Goal: Transaction & Acquisition: Obtain resource

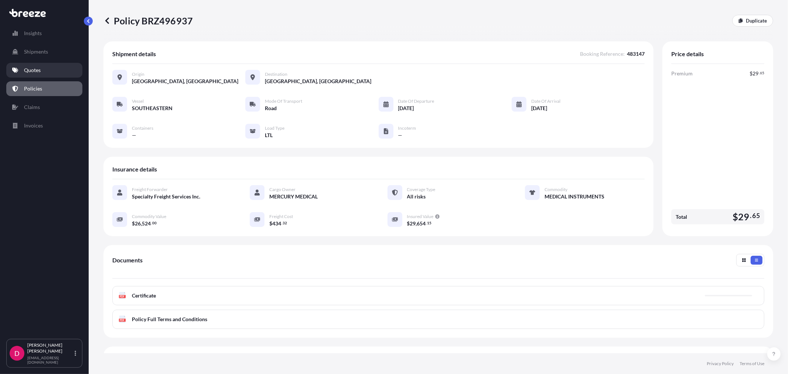
click at [42, 71] on link "Quotes" at bounding box center [44, 70] width 76 height 15
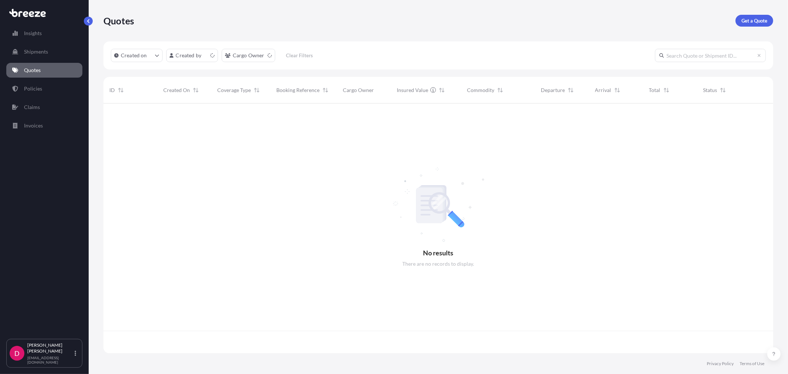
scroll to position [248, 663]
click at [751, 23] on p "Get a Quote" at bounding box center [754, 20] width 26 height 7
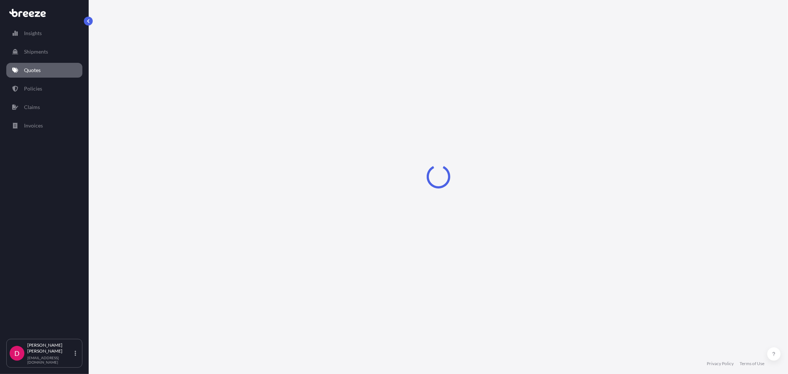
select select "Sea"
select select "1"
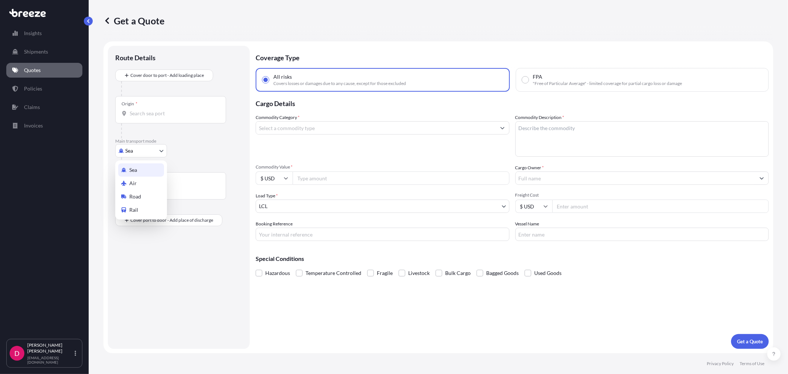
click at [128, 153] on body "Insights Shipments Quotes Policies Claims Invoices D [PERSON_NAME] [EMAIL_ADDRE…" at bounding box center [394, 187] width 788 height 374
click at [134, 190] on div "Road" at bounding box center [141, 196] width 46 height 13
select select "Road"
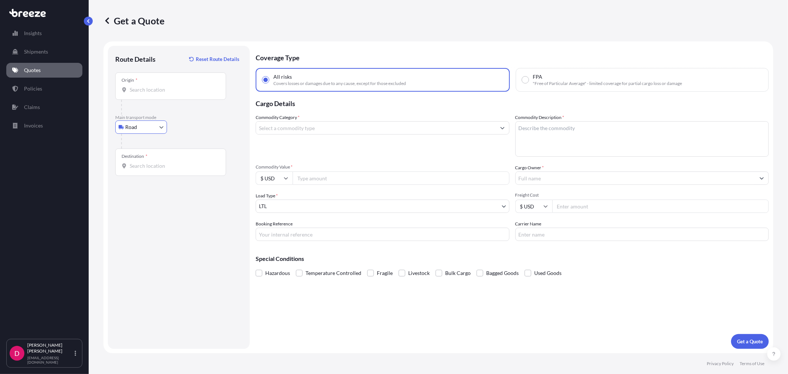
click at [557, 233] on input "Carrier Name" at bounding box center [642, 233] width 254 height 13
type input "ABF"
click at [393, 230] on input "Booking Reference" at bounding box center [383, 233] width 254 height 13
paste input "483221"
type input "483221"
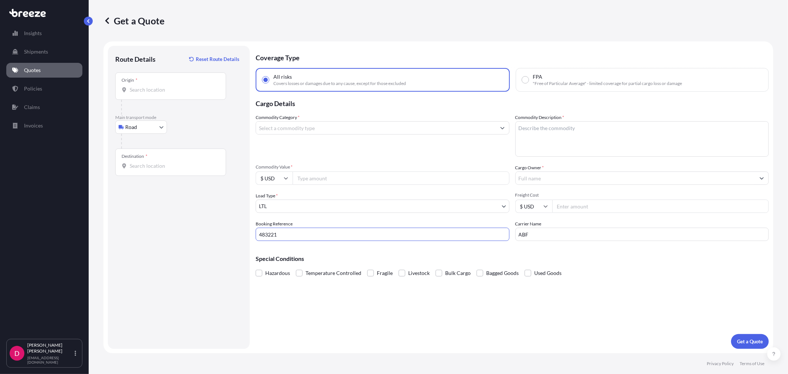
click at [153, 89] on input "Origin *" at bounding box center [173, 89] width 87 height 7
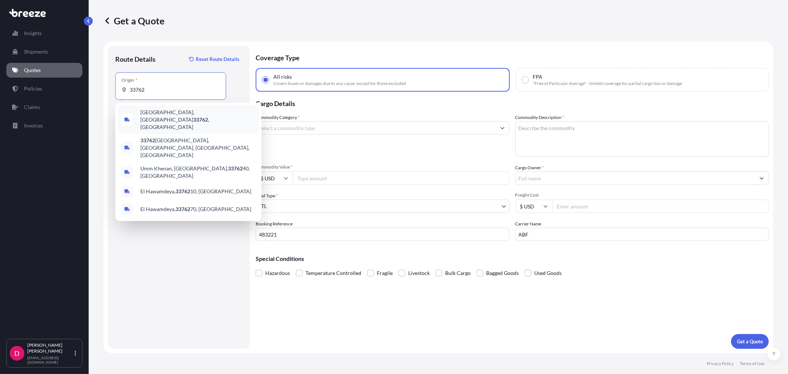
click at [153, 113] on span "[GEOGRAPHIC_DATA] , [GEOGRAPHIC_DATA]" at bounding box center [197, 120] width 115 height 22
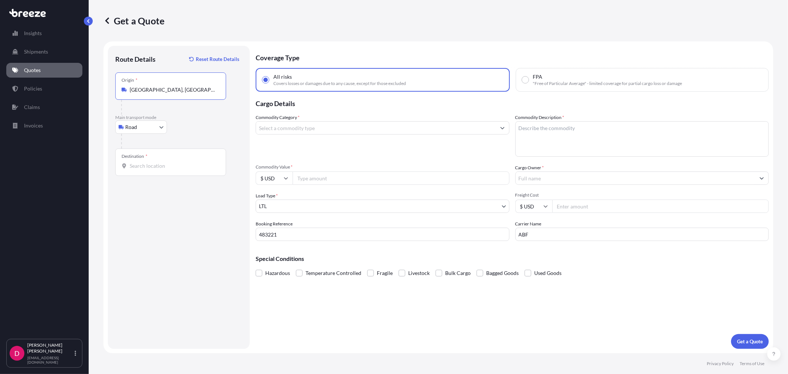
type input "[GEOGRAPHIC_DATA], [GEOGRAPHIC_DATA]"
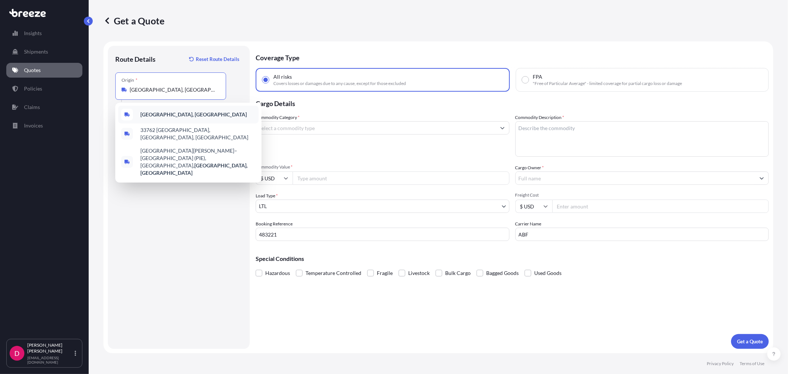
click at [168, 118] on div "[GEOGRAPHIC_DATA], [GEOGRAPHIC_DATA]" at bounding box center [188, 115] width 140 height 18
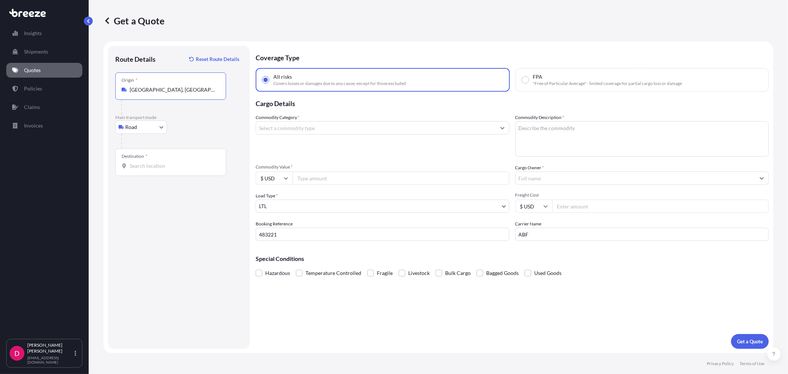
click at [145, 168] on input "Destination *" at bounding box center [173, 165] width 87 height 7
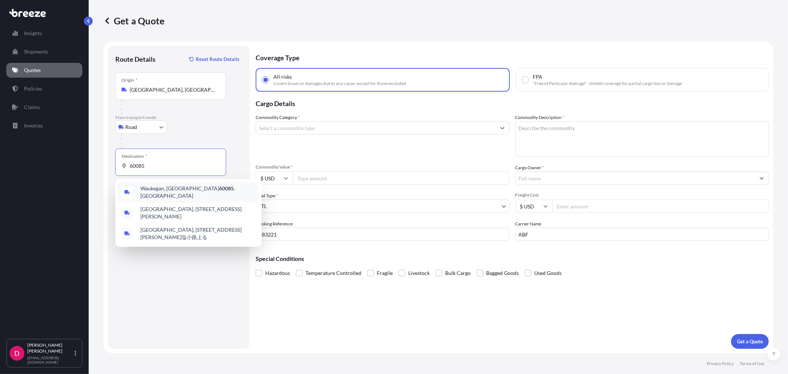
click at [143, 188] on span "Waukegan, IL 60085 , [GEOGRAPHIC_DATA]" at bounding box center [197, 192] width 115 height 15
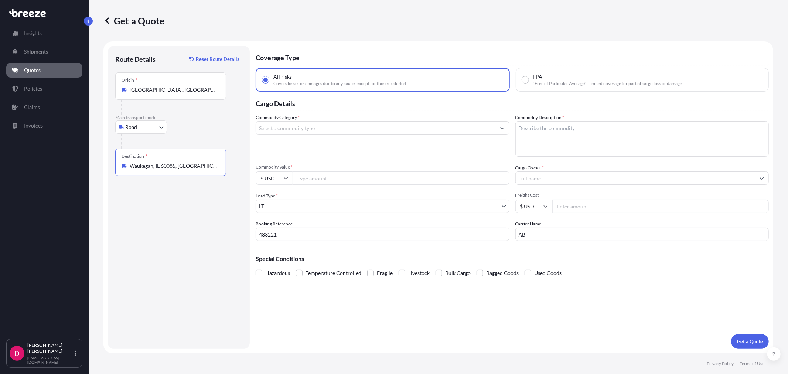
type input "Waukegan, IL 60085, [GEOGRAPHIC_DATA]"
click at [558, 174] on input "Cargo Owner *" at bounding box center [636, 177] width 240 height 13
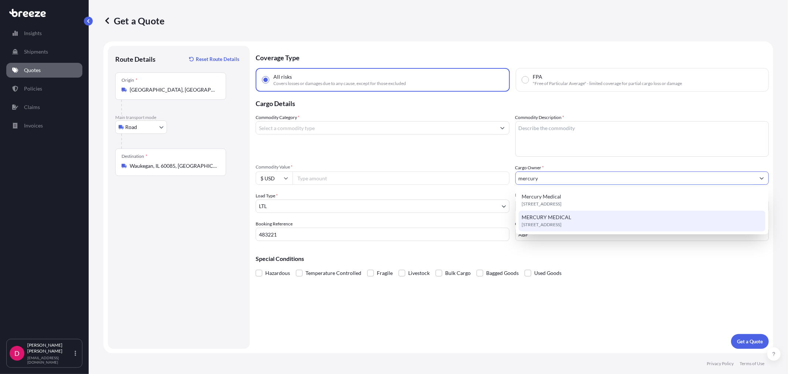
click at [568, 213] on span "MERCURY MEDICAL" at bounding box center [545, 216] width 49 height 7
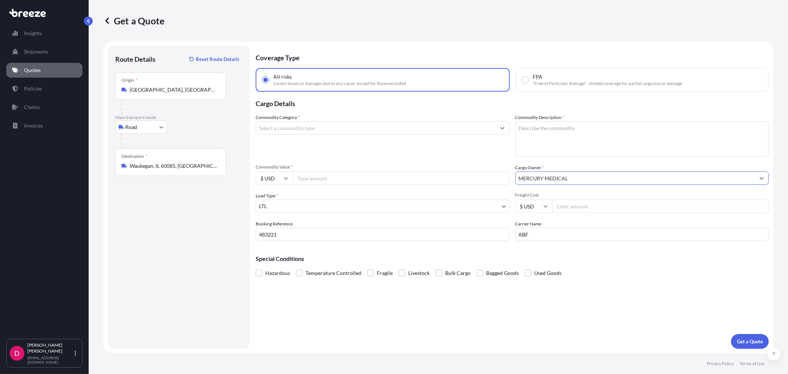
type input "MERCURY MEDICAL"
click at [410, 130] on input "Commodity Category *" at bounding box center [376, 127] width 240 height 13
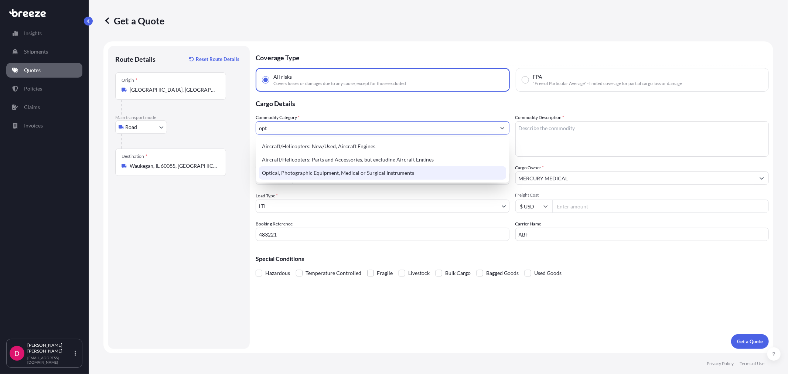
click at [392, 169] on div "Optical, Photographic Equipment, Medical or Surgical Instruments" at bounding box center [382, 172] width 247 height 13
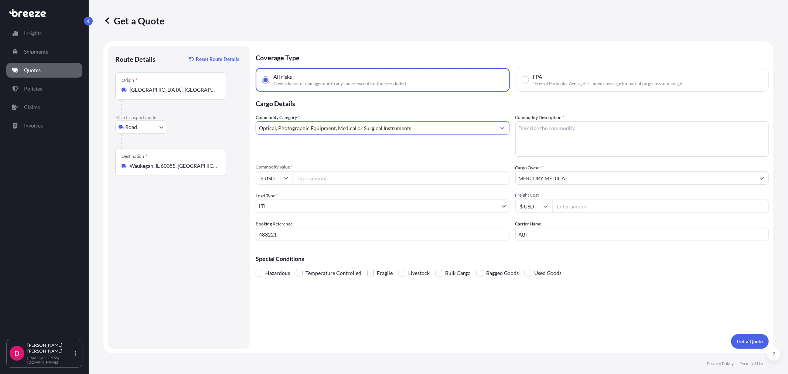
type input "Optical, Photographic Equipment, Medical or Surgical Instruments"
click at [542, 135] on textarea "Commodity Description *" at bounding box center [642, 138] width 254 height 35
type textarea "MEDICAL INSTRUMENTS"
click at [376, 182] on input "Commodity Value *" at bounding box center [400, 177] width 217 height 13
paste input "5217.38"
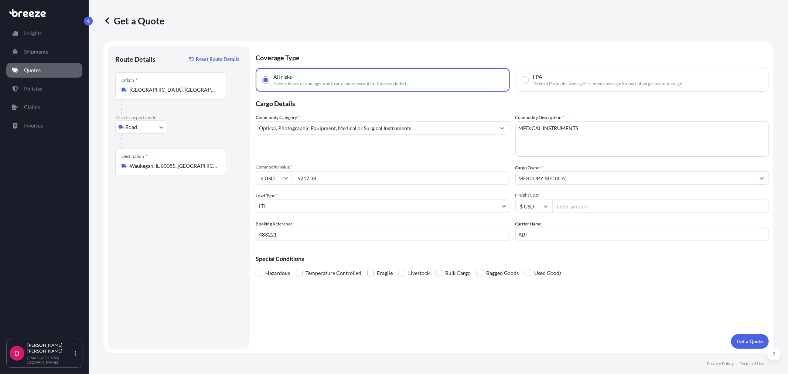
type input "5217.38"
click at [585, 205] on input "Freight Cost" at bounding box center [660, 205] width 217 height 13
type input "618.94"
click at [758, 339] on p "Get a Quote" at bounding box center [750, 341] width 26 height 7
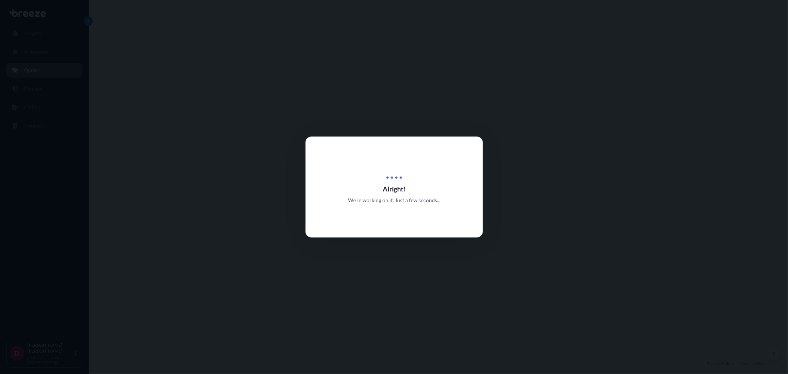
select select "Road"
select select "1"
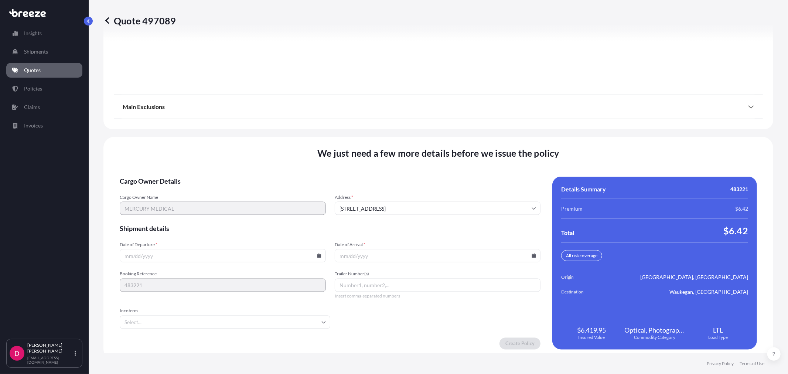
scroll to position [914, 0]
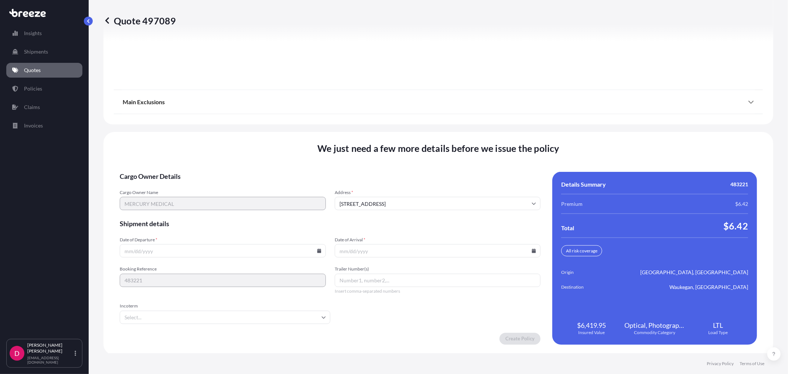
click at [317, 249] on icon at bounding box center [319, 251] width 4 height 4
click at [170, 196] on button "18" at bounding box center [170, 197] width 12 height 12
type input "[DATE]"
click at [531, 252] on input "Date of Arrival *" at bounding box center [438, 250] width 206 height 13
click at [532, 249] on icon at bounding box center [534, 251] width 4 height 4
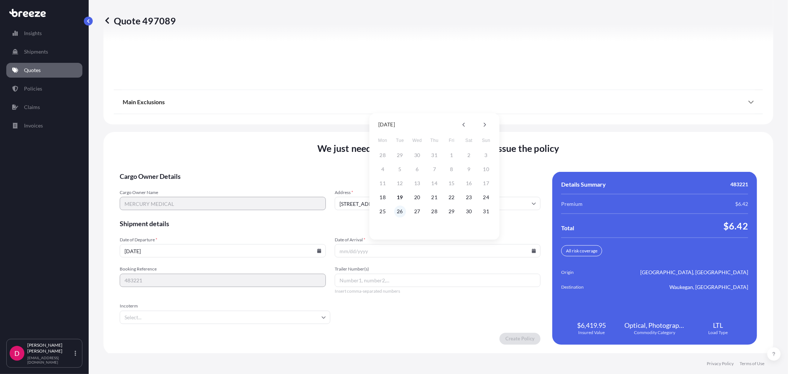
click at [398, 210] on button "26" at bounding box center [400, 211] width 12 height 12
type input "[DATE]"
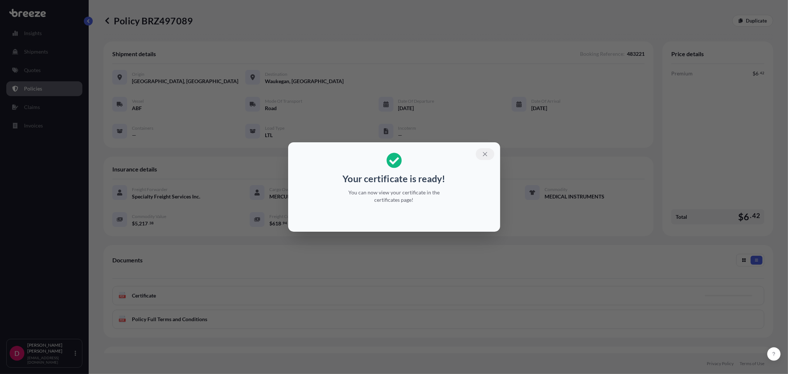
click at [486, 151] on icon "button" at bounding box center [485, 154] width 7 height 7
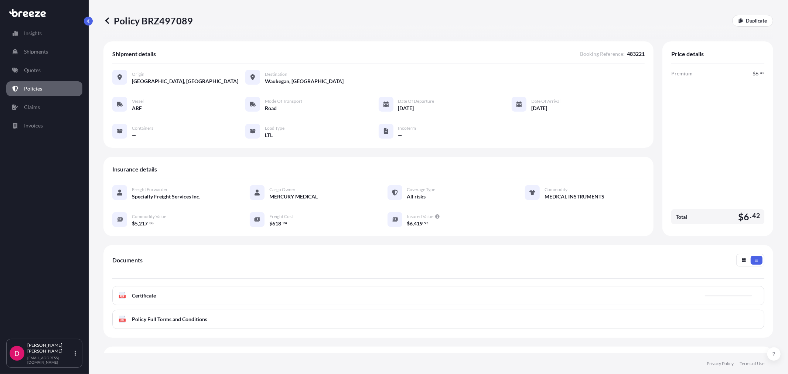
click at [159, 18] on p "Policy BRZ497089" at bounding box center [147, 21] width 89 height 12
copy p "BRZ497089"
click at [746, 23] on p "Duplicate" at bounding box center [756, 20] width 21 height 7
select select "Road"
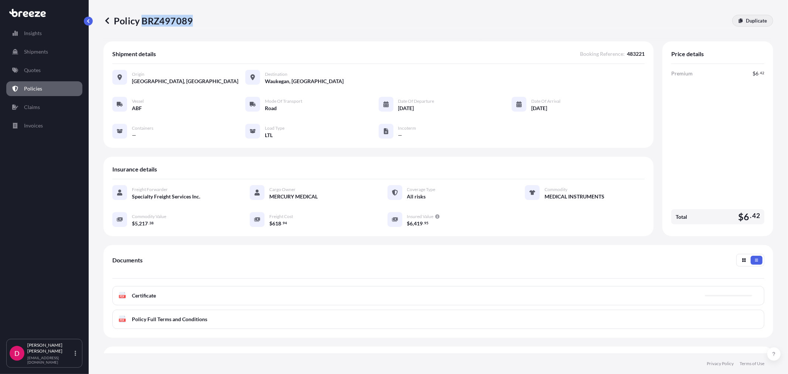
select select "1"
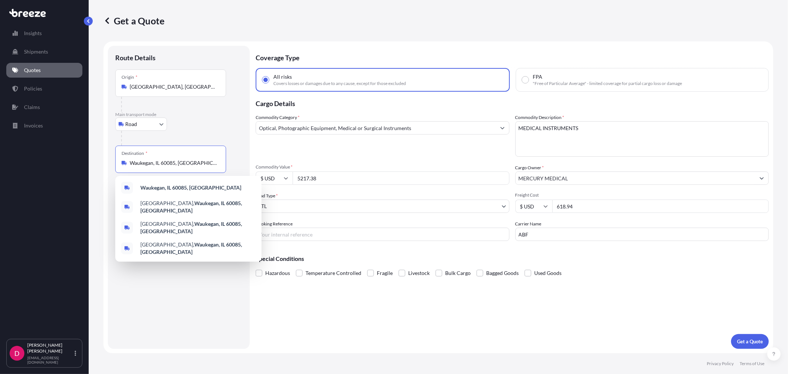
drag, startPoint x: 186, startPoint y: 164, endPoint x: 99, endPoint y: 160, distance: 87.6
click at [99, 160] on div "Get a Quote Route Details Place of loading Road Road Rail Origin * [GEOGRAPHIC_…" at bounding box center [438, 176] width 699 height 353
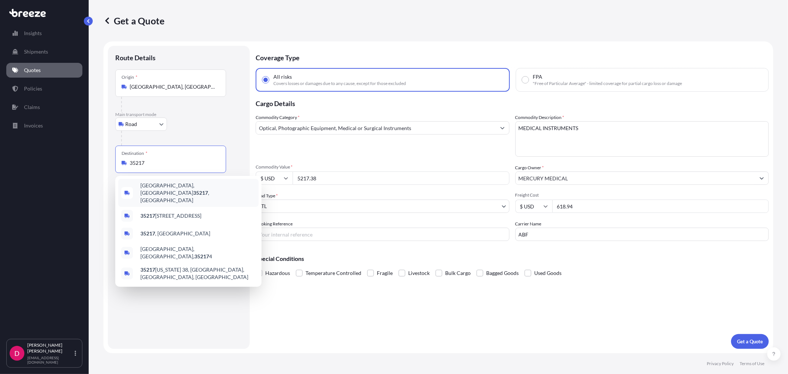
click at [163, 188] on span "[GEOGRAPHIC_DATA], AL 35217 , [GEOGRAPHIC_DATA]" at bounding box center [197, 193] width 115 height 22
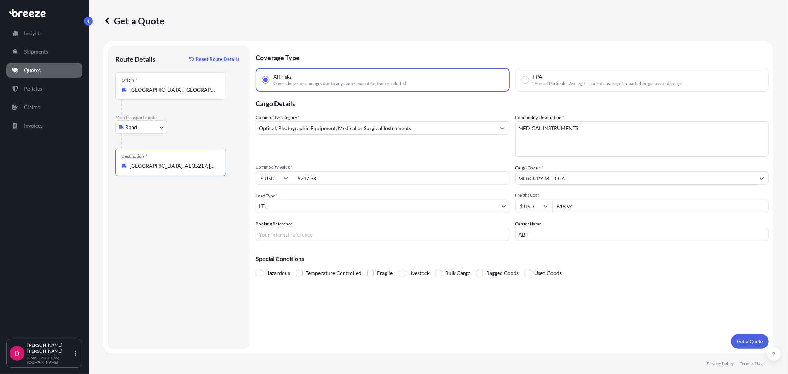
type input "[GEOGRAPHIC_DATA], AL 35217, [GEOGRAPHIC_DATA]"
click at [320, 234] on input "Booking Reference" at bounding box center [383, 233] width 254 height 13
paste input "483205"
type input "483205"
drag, startPoint x: 395, startPoint y: 177, endPoint x: 274, endPoint y: 170, distance: 121.3
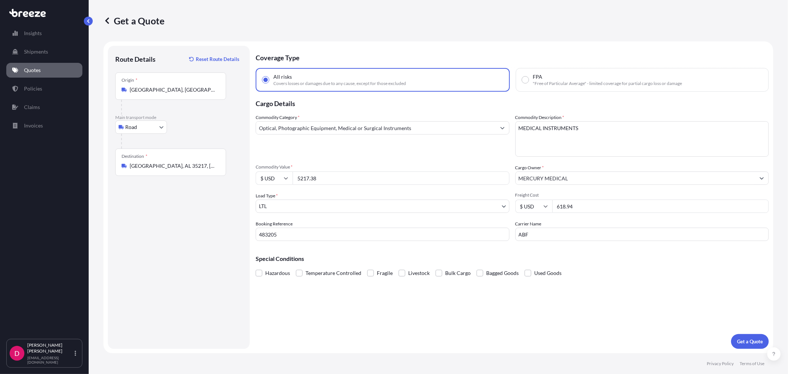
click at [274, 170] on div "Commodity Value * $ USD 5217.38" at bounding box center [383, 174] width 254 height 21
paste input "10297.37"
type input "10297.37"
drag, startPoint x: 582, startPoint y: 203, endPoint x: 531, endPoint y: 204, distance: 51.0
click at [531, 204] on div "$ USD 618.94" at bounding box center [642, 205] width 254 height 13
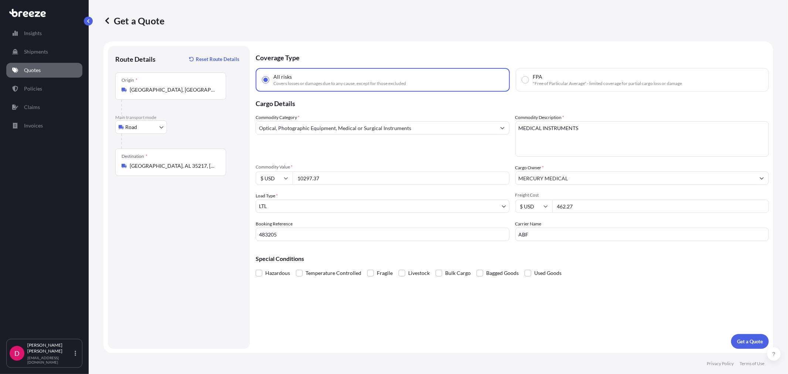
type input "462.27"
click at [747, 342] on p "Get a Quote" at bounding box center [750, 341] width 26 height 7
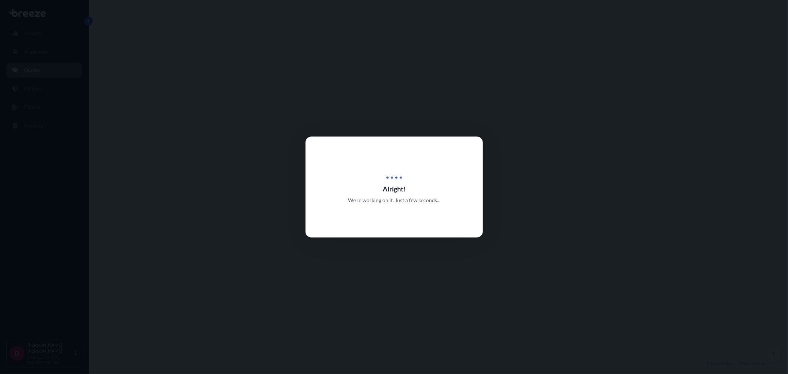
select select "Road"
select select "1"
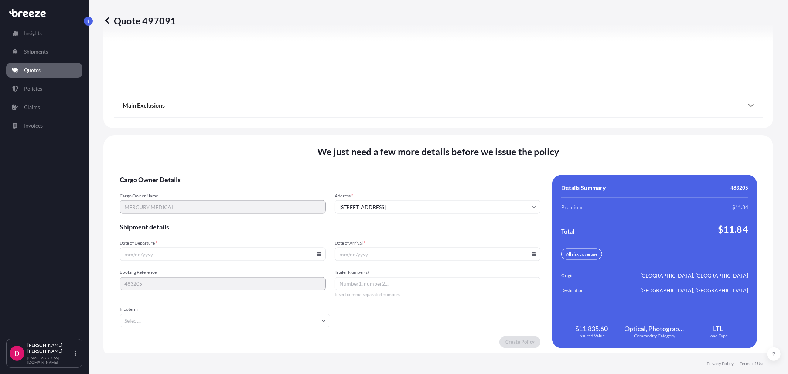
scroll to position [914, 0]
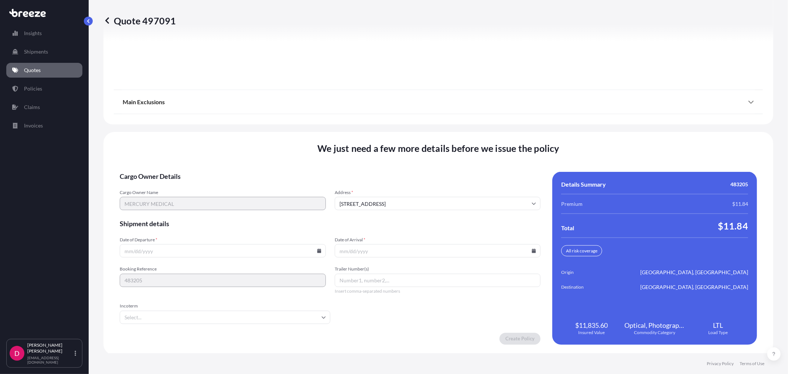
click at [317, 249] on icon at bounding box center [319, 251] width 4 height 4
click at [167, 195] on button "18" at bounding box center [170, 197] width 12 height 12
type input "[DATE]"
click at [532, 251] on icon at bounding box center [534, 251] width 4 height 4
click at [379, 215] on button "25" at bounding box center [383, 211] width 12 height 12
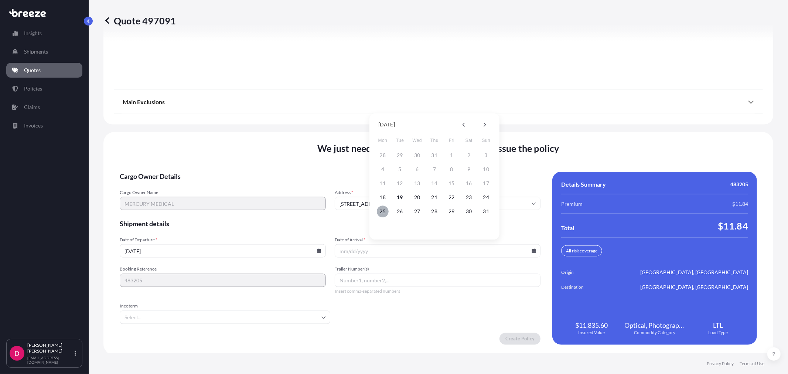
type input "[DATE]"
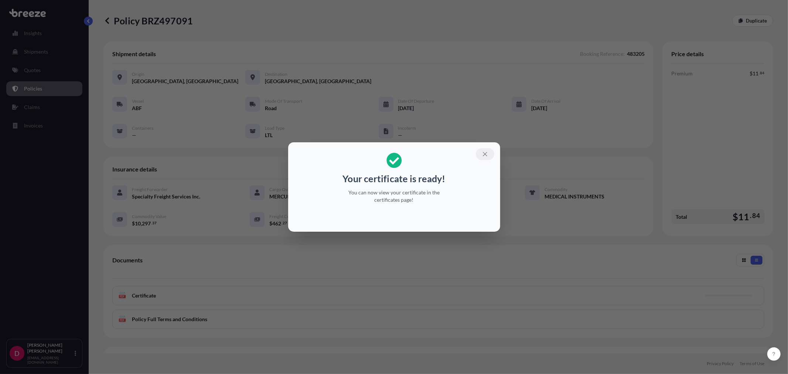
click at [485, 154] on icon "button" at bounding box center [485, 154] width 7 height 7
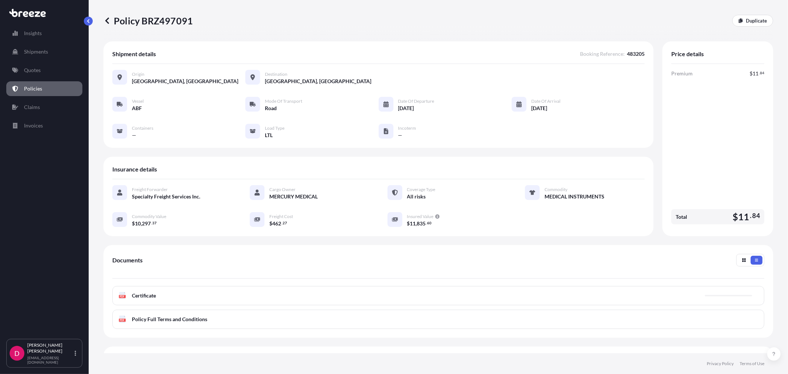
click at [169, 21] on p "Policy BRZ497091" at bounding box center [147, 21] width 89 height 12
copy p "BRZ497091"
click at [747, 19] on p "Duplicate" at bounding box center [756, 20] width 21 height 7
select select "Road"
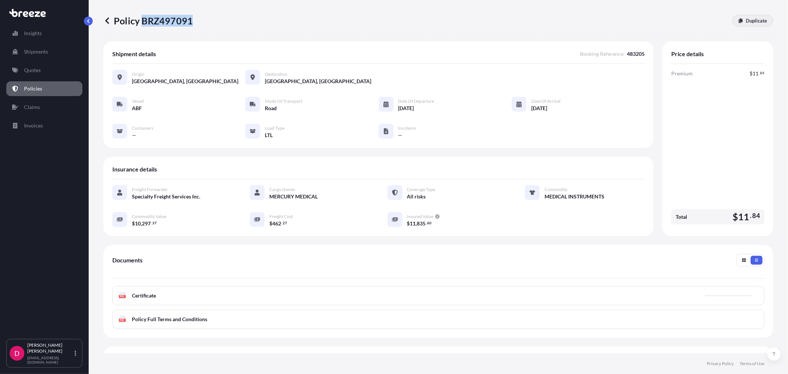
select select "1"
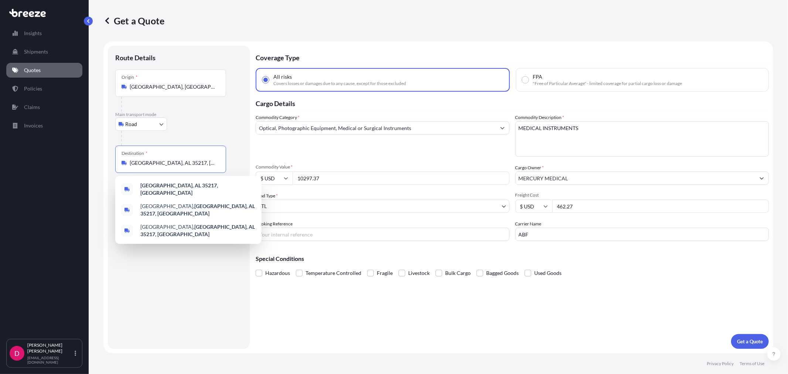
drag, startPoint x: 204, startPoint y: 159, endPoint x: 91, endPoint y: 165, distance: 113.2
click at [91, 165] on div "Get a Quote Route Details Place of loading Road Road Rail Origin * [GEOGRAPHIC_…" at bounding box center [438, 176] width 699 height 353
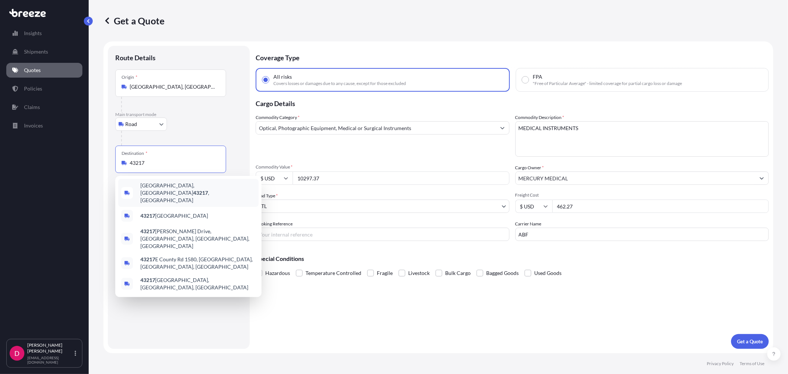
click at [158, 189] on span "[GEOGRAPHIC_DATA] , [GEOGRAPHIC_DATA]" at bounding box center [197, 193] width 115 height 22
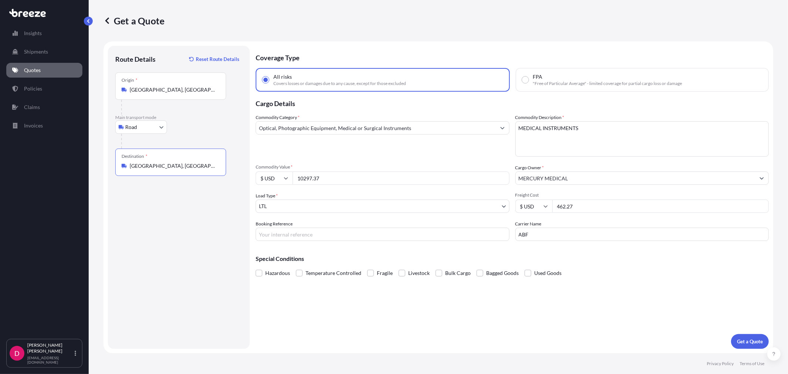
type input "[GEOGRAPHIC_DATA], [GEOGRAPHIC_DATA]"
click at [355, 230] on input "Booking Reference" at bounding box center [383, 233] width 254 height 13
paste input "483204"
type input "483204"
drag, startPoint x: 571, startPoint y: 207, endPoint x: 529, endPoint y: 212, distance: 42.1
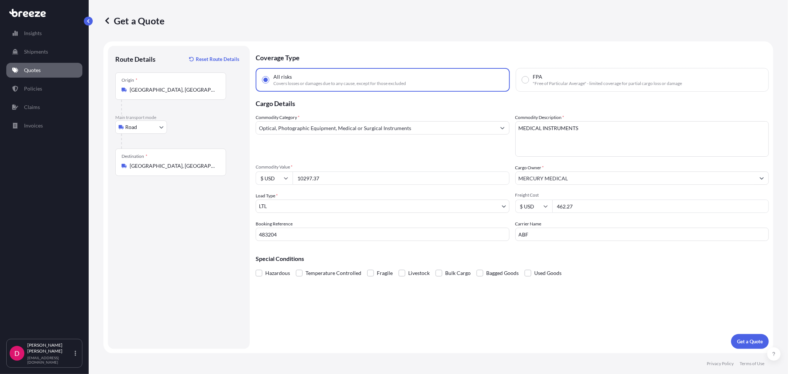
click at [529, 212] on div "Commodity Category * Optical, Photographic Equipment, Medical or Surgical Instr…" at bounding box center [512, 177] width 513 height 127
type input "451.38"
click at [339, 176] on input "10297.37" at bounding box center [400, 177] width 217 height 13
click at [339, 177] on input "10297.37" at bounding box center [400, 177] width 217 height 13
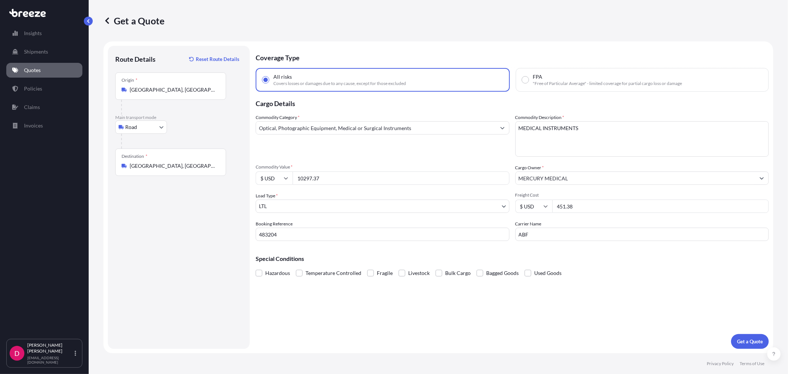
paste input "2429.16"
type input "12429.16"
click at [743, 340] on p "Get a Quote" at bounding box center [750, 341] width 26 height 7
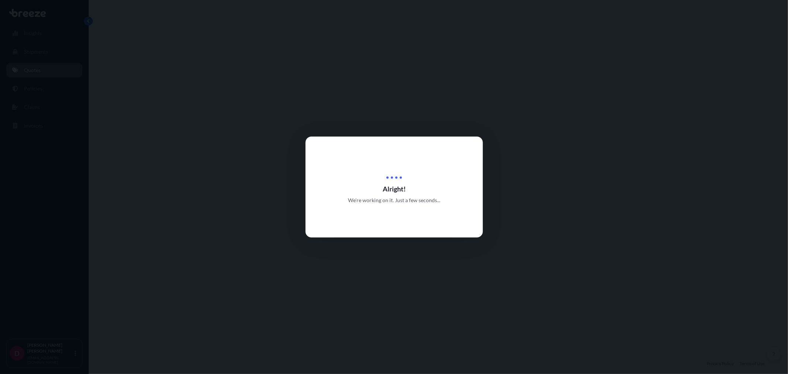
select select "Road"
select select "1"
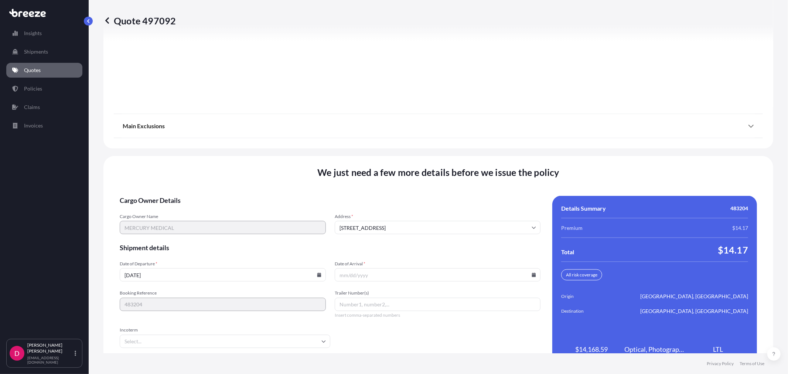
scroll to position [914, 0]
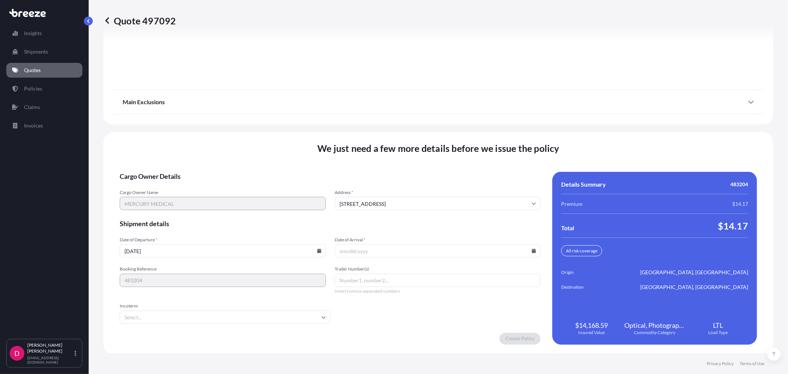
click at [532, 249] on icon at bounding box center [534, 251] width 4 height 4
click at [401, 210] on button "26" at bounding box center [400, 211] width 12 height 12
type input "[DATE]"
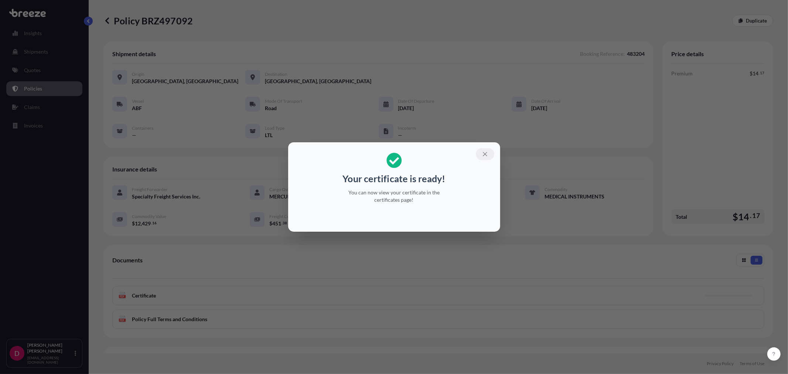
click at [485, 154] on icon "button" at bounding box center [485, 154] width 7 height 7
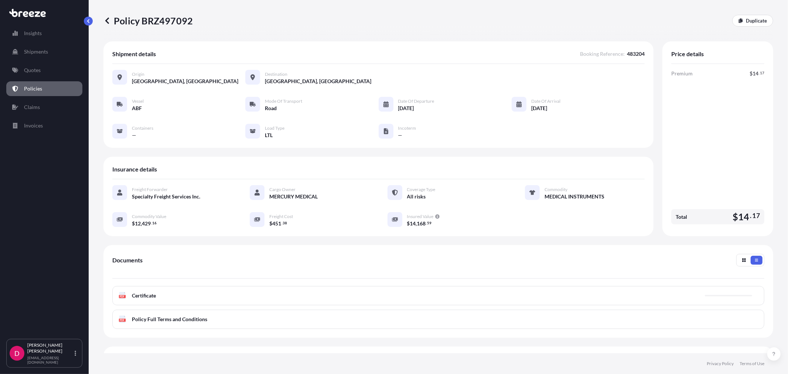
click at [175, 16] on p "Policy BRZ497092" at bounding box center [147, 21] width 89 height 12
copy p "BRZ497092"
click at [751, 20] on p "Duplicate" at bounding box center [756, 20] width 21 height 7
select select "Road"
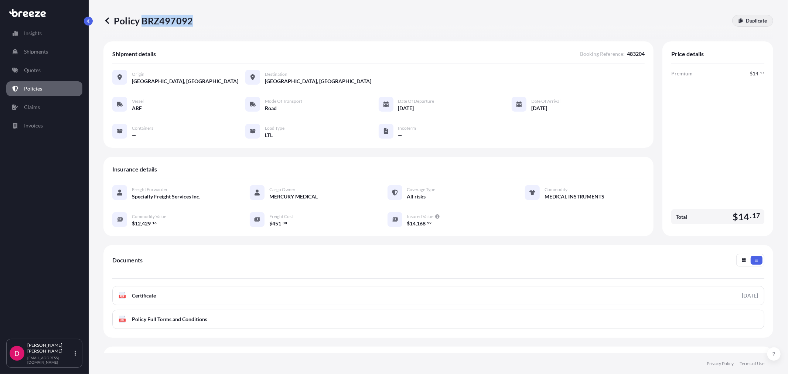
select select "1"
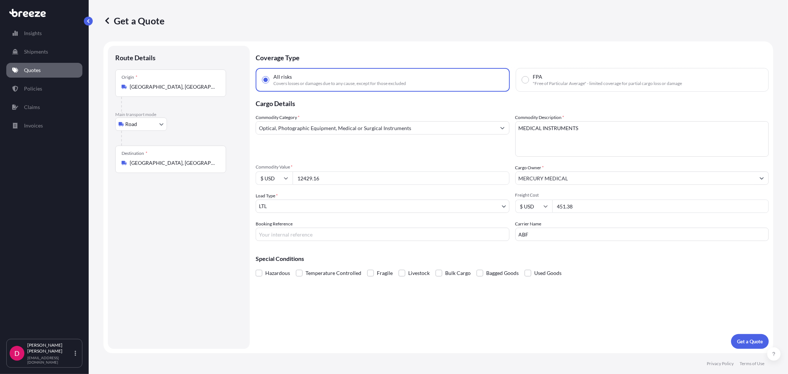
click at [195, 160] on input "[GEOGRAPHIC_DATA], [GEOGRAPHIC_DATA]" at bounding box center [173, 162] width 87 height 7
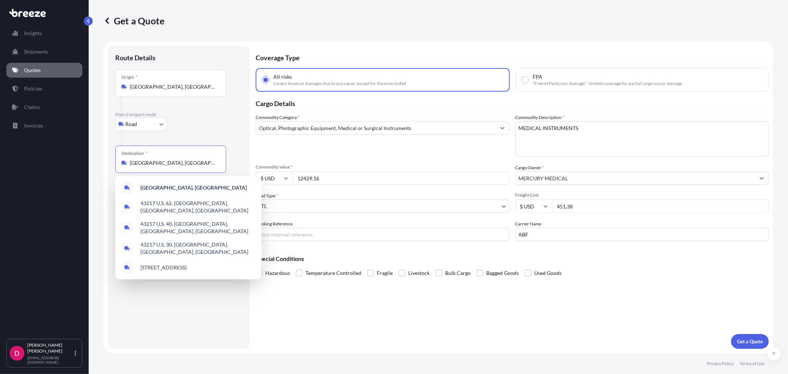
click at [195, 160] on input "[GEOGRAPHIC_DATA], [GEOGRAPHIC_DATA]" at bounding box center [173, 162] width 87 height 7
click at [195, 159] on input "[GEOGRAPHIC_DATA], [GEOGRAPHIC_DATA]" at bounding box center [173, 162] width 87 height 7
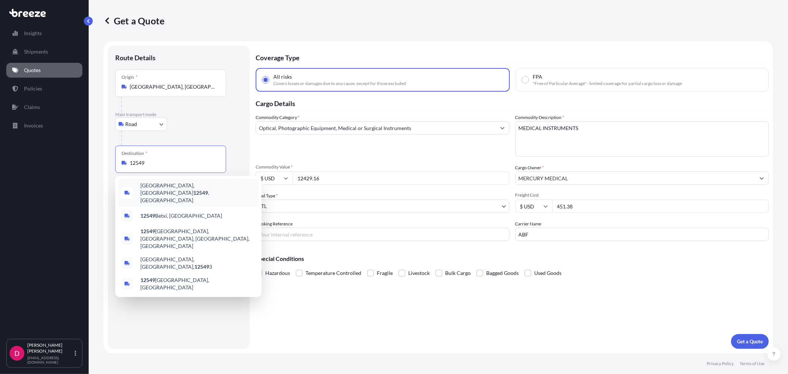
click at [172, 186] on span "[GEOGRAPHIC_DATA], [GEOGRAPHIC_DATA] 12549 , [GEOGRAPHIC_DATA]" at bounding box center [197, 193] width 115 height 22
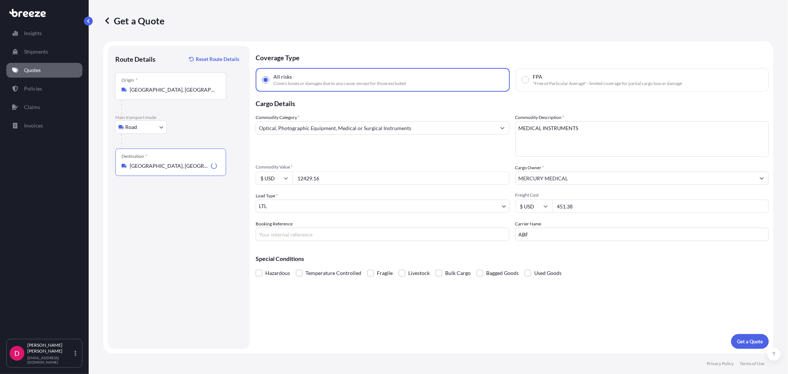
type input "[GEOGRAPHIC_DATA], [GEOGRAPHIC_DATA] 12549, [GEOGRAPHIC_DATA]"
click at [330, 172] on input "12429.16" at bounding box center [400, 177] width 217 height 13
paste input "003.33"
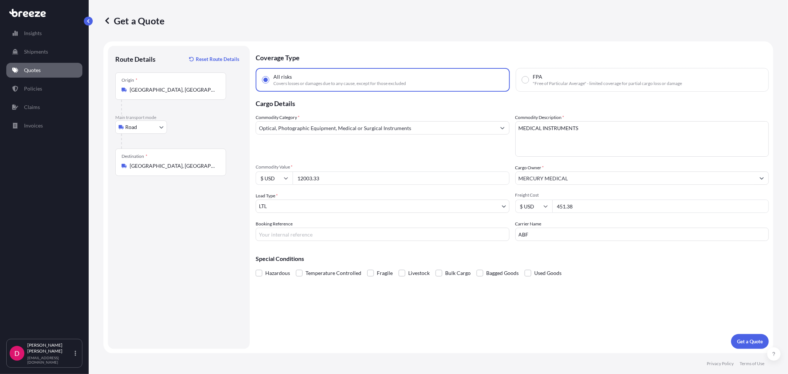
type input "12003.33"
click at [592, 207] on input "451.38" at bounding box center [660, 205] width 217 height 13
type input "404.86"
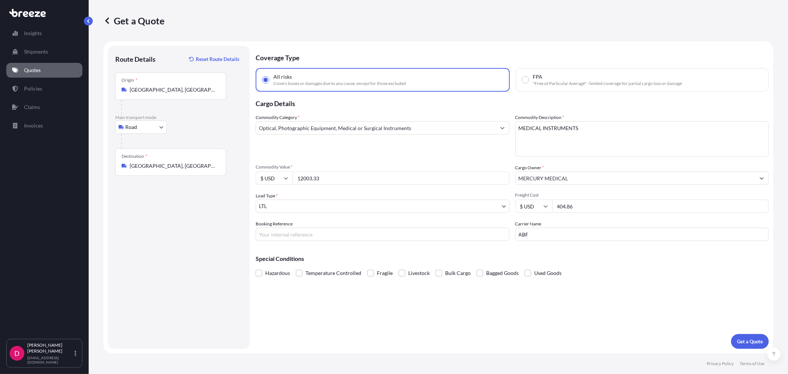
click at [346, 175] on input "12003.33" at bounding box center [400, 177] width 217 height 13
click at [294, 231] on input "Booking Reference" at bounding box center [383, 233] width 254 height 13
paste input "483281"
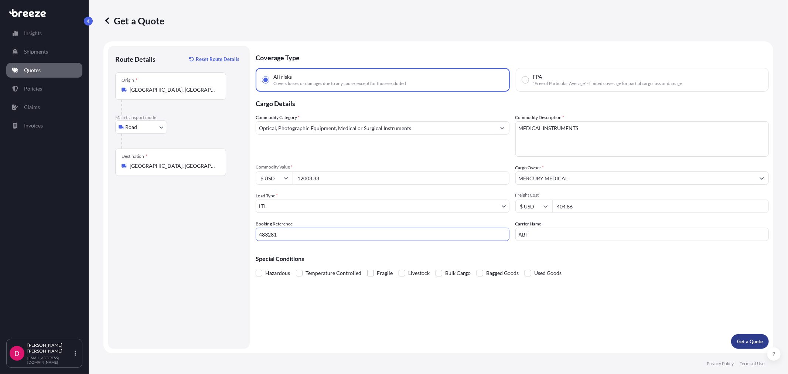
type input "483281"
click at [746, 341] on p "Get a Quote" at bounding box center [750, 341] width 26 height 7
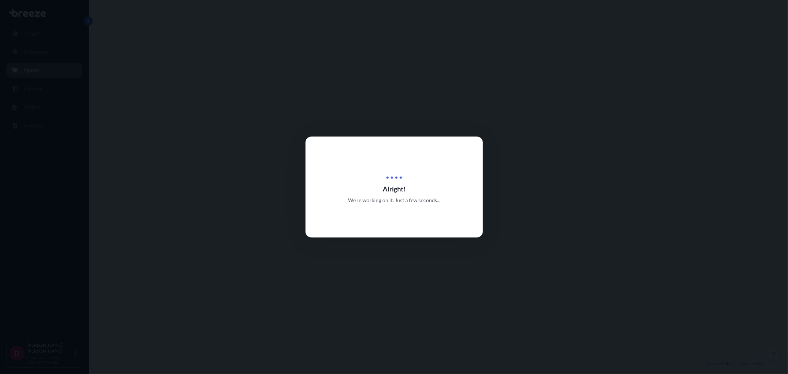
select select "Road"
select select "1"
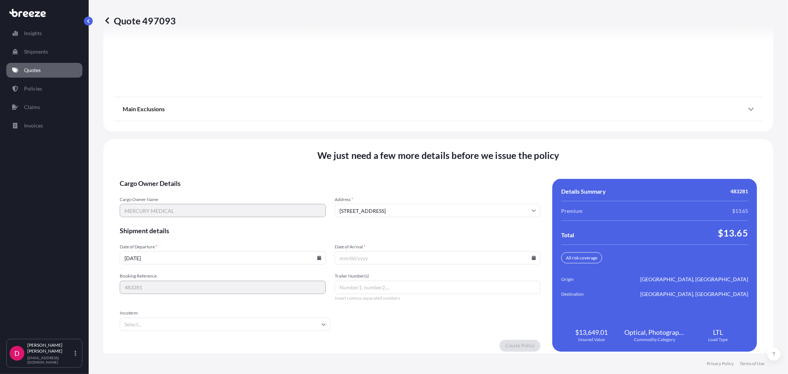
scroll to position [914, 0]
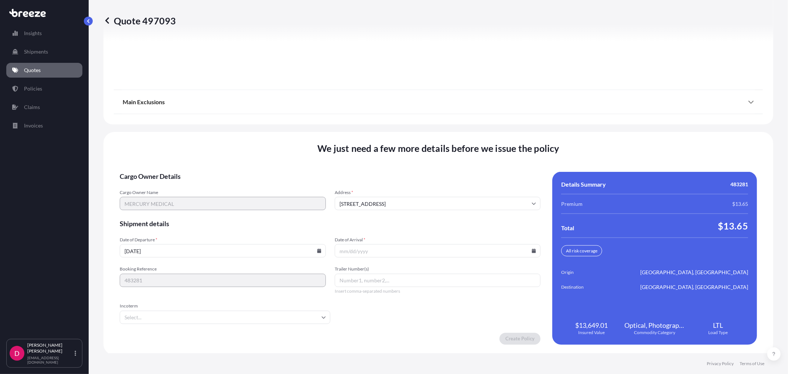
click at [191, 249] on input "[DATE]" at bounding box center [223, 250] width 206 height 13
click at [315, 246] on input "[DATE]" at bounding box center [223, 250] width 206 height 13
click at [317, 249] on icon at bounding box center [319, 251] width 4 height 4
click at [182, 198] on button "19" at bounding box center [187, 197] width 12 height 12
type input "[DATE]"
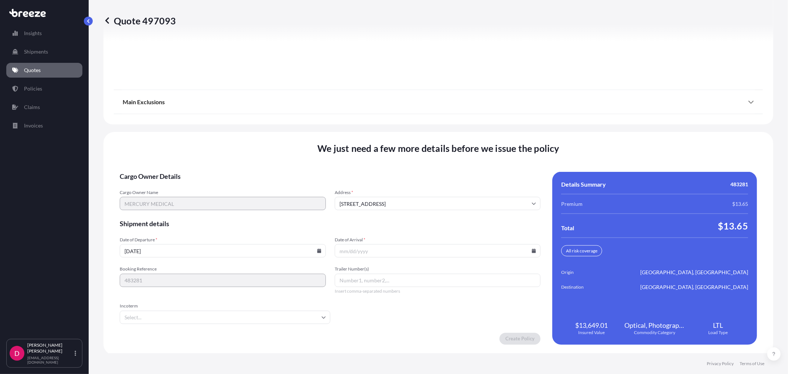
click at [532, 250] on icon at bounding box center [534, 251] width 4 height 4
click at [532, 249] on icon at bounding box center [534, 251] width 4 height 4
click at [531, 249] on icon at bounding box center [533, 251] width 4 height 4
click at [399, 205] on div "25 26 27 28 29 30 31" at bounding box center [434, 211] width 118 height 13
click at [397, 213] on button "26" at bounding box center [400, 211] width 12 height 12
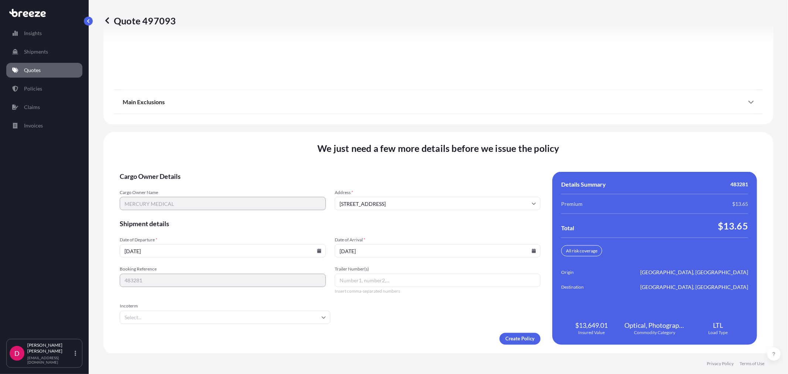
type input "[DATE]"
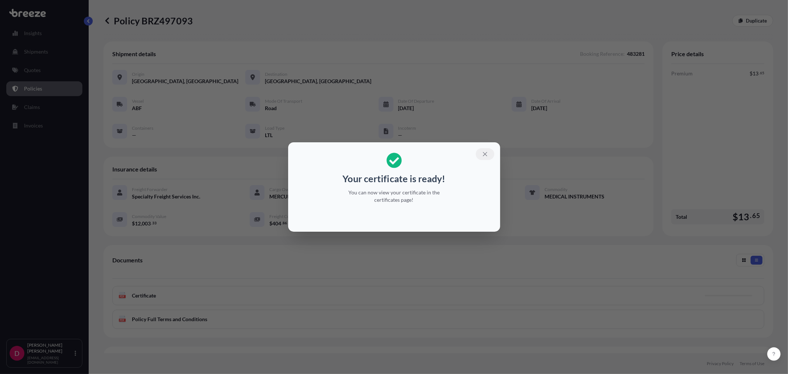
click at [486, 153] on icon "button" at bounding box center [485, 154] width 7 height 7
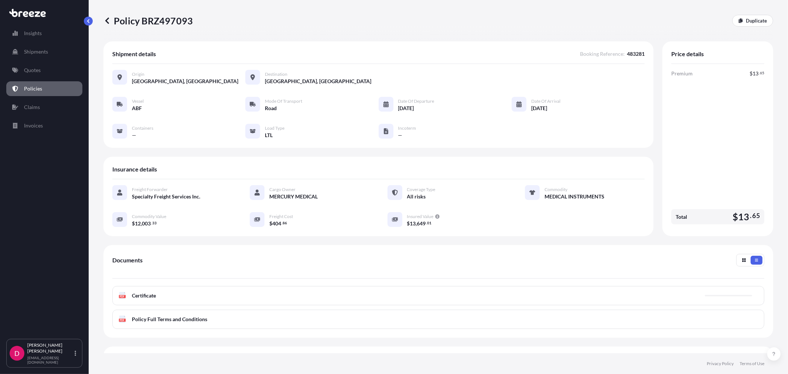
click at [174, 20] on p "Policy BRZ497093" at bounding box center [147, 21] width 89 height 12
copy p "BRZ497093"
